Goal: Information Seeking & Learning: Learn about a topic

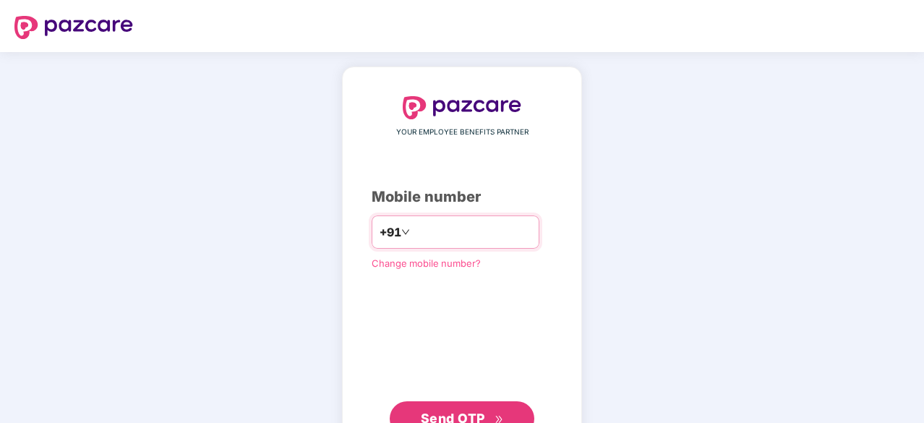
click at [449, 233] on input "number" at bounding box center [472, 231] width 119 height 23
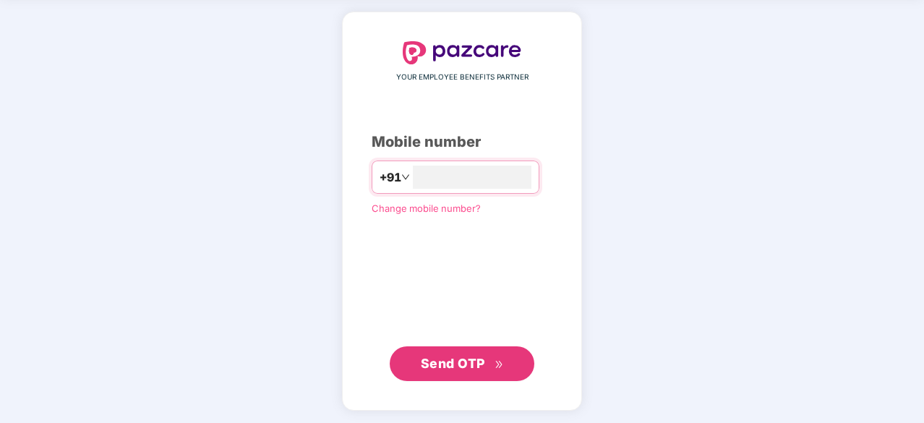
type input "**********"
click at [490, 359] on span "Send OTP" at bounding box center [462, 364] width 83 height 20
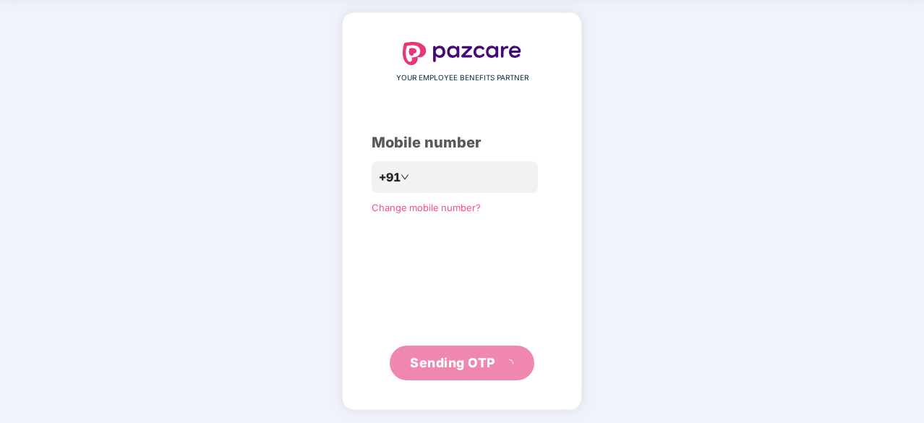
scroll to position [48, 0]
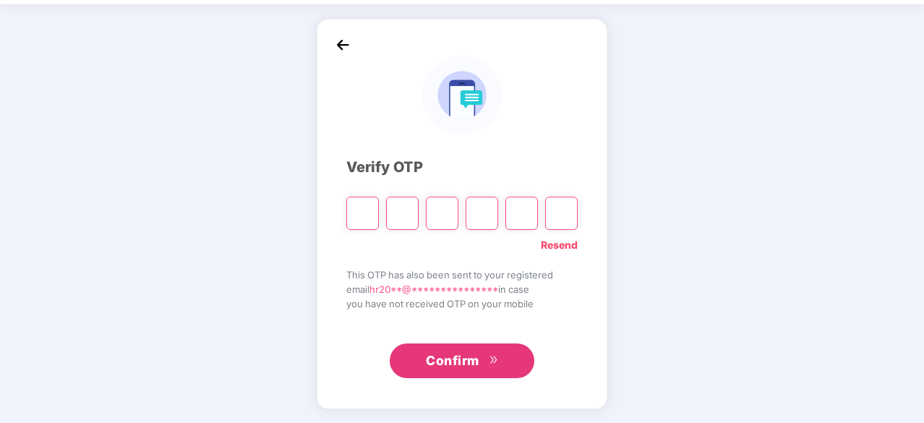
type input "*"
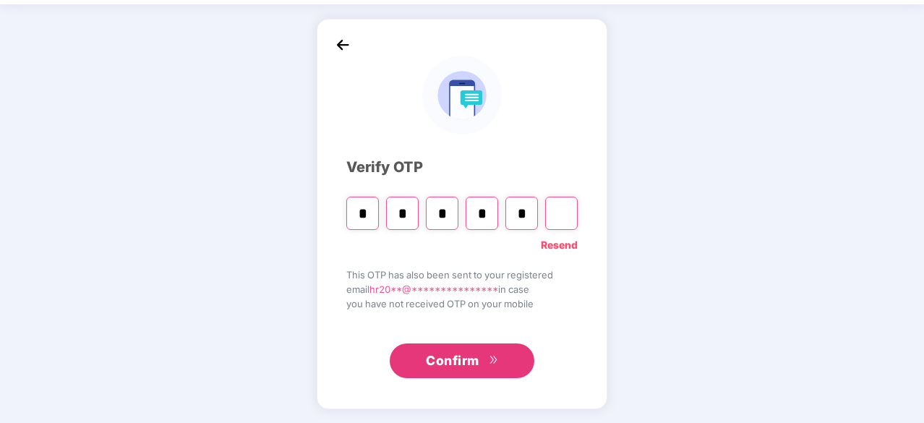
type input "*"
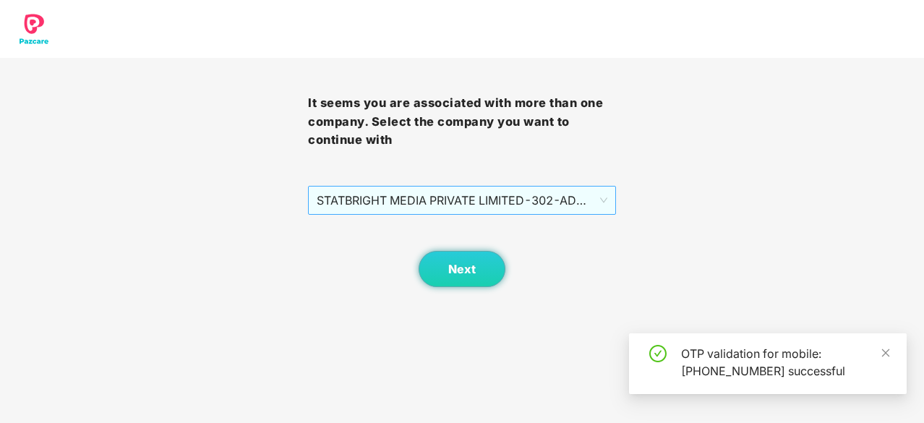
click at [450, 212] on span "STATBRIGHT MEDIA PRIVATE LIMITED - 302 - ADMIN" at bounding box center [462, 199] width 291 height 27
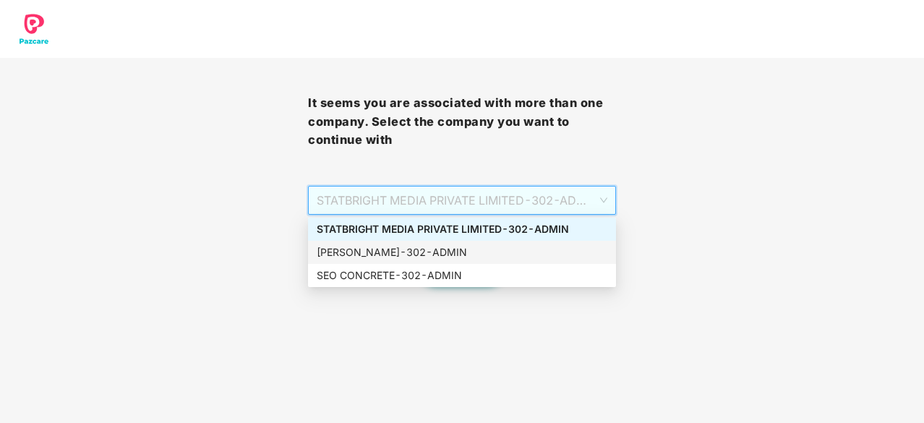
click at [403, 249] on div "JAIKISHAN MOHANLAL BAJAJ - 302 - ADMIN" at bounding box center [462, 252] width 291 height 16
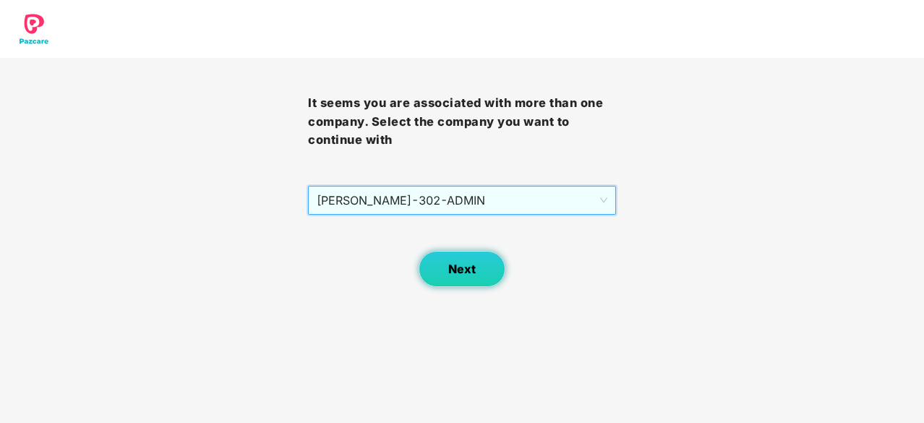
click at [486, 267] on button "Next" at bounding box center [461, 269] width 87 height 36
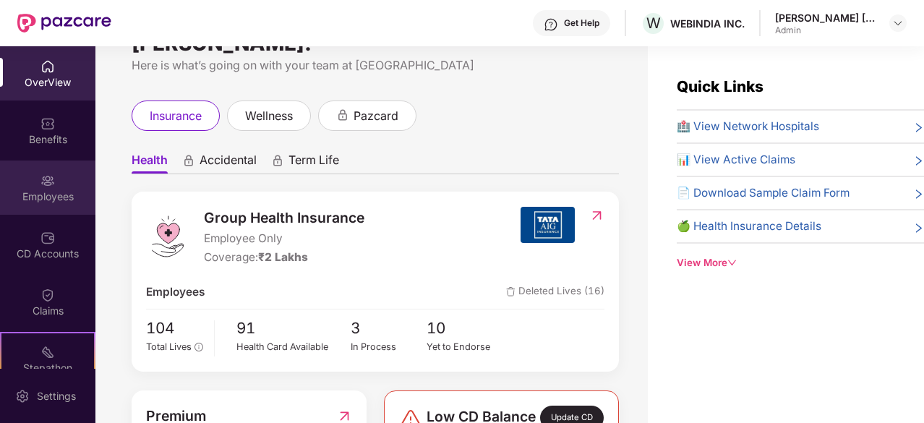
scroll to position [72, 0]
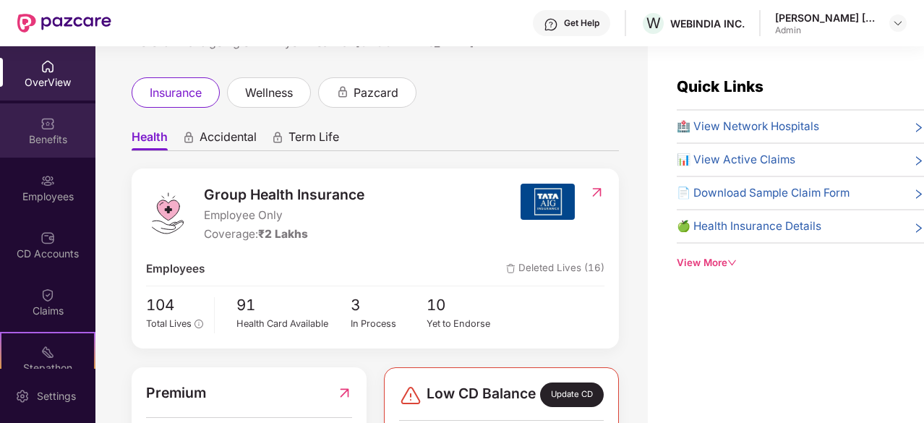
click at [59, 139] on div "Benefits" at bounding box center [47, 139] width 95 height 14
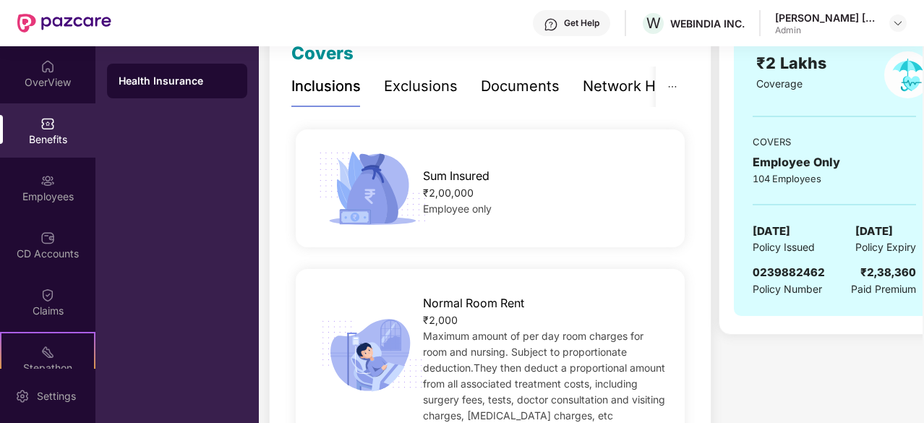
click at [423, 86] on div "Exclusions" at bounding box center [421, 86] width 74 height 22
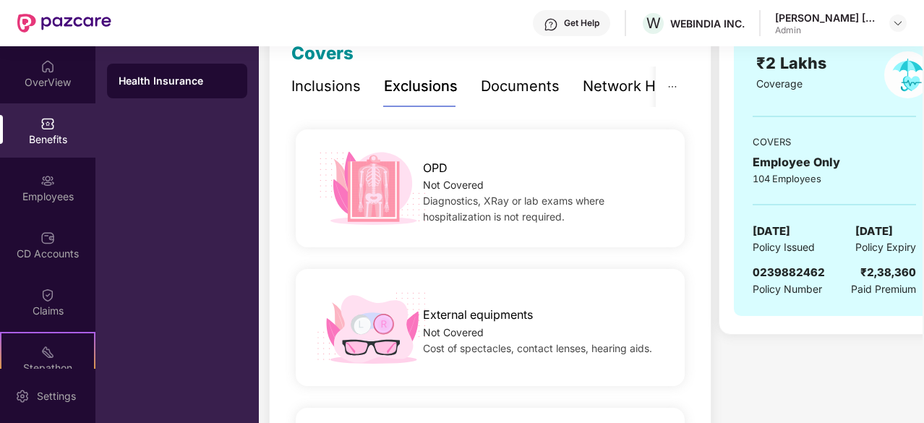
scroll to position [217, 0]
click at [309, 81] on div "Inclusions" at bounding box center [325, 86] width 69 height 22
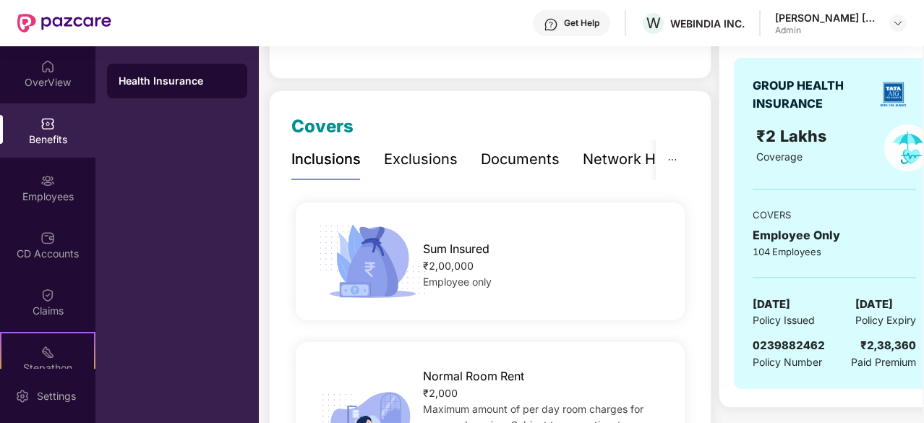
scroll to position [145, 0]
click at [650, 155] on div "Network Hospitals" at bounding box center [596, 158] width 126 height 22
